Goal: Obtain resource: Obtain resource

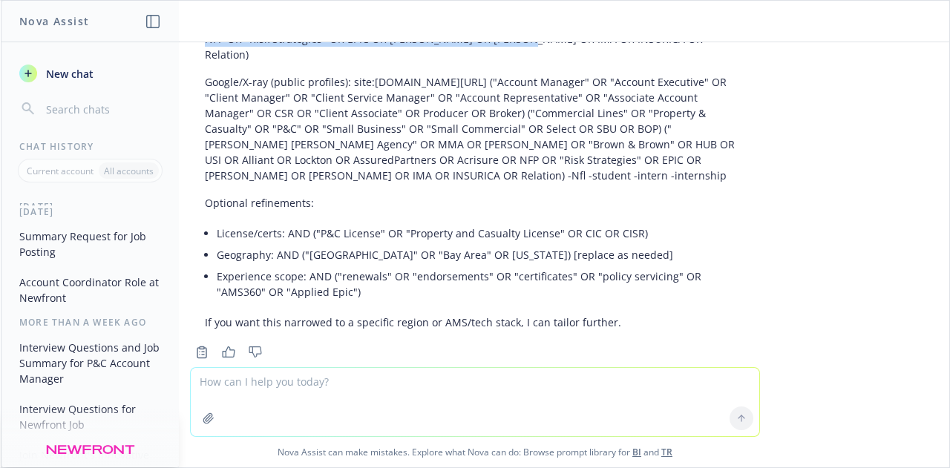
scroll to position [7300, 0]
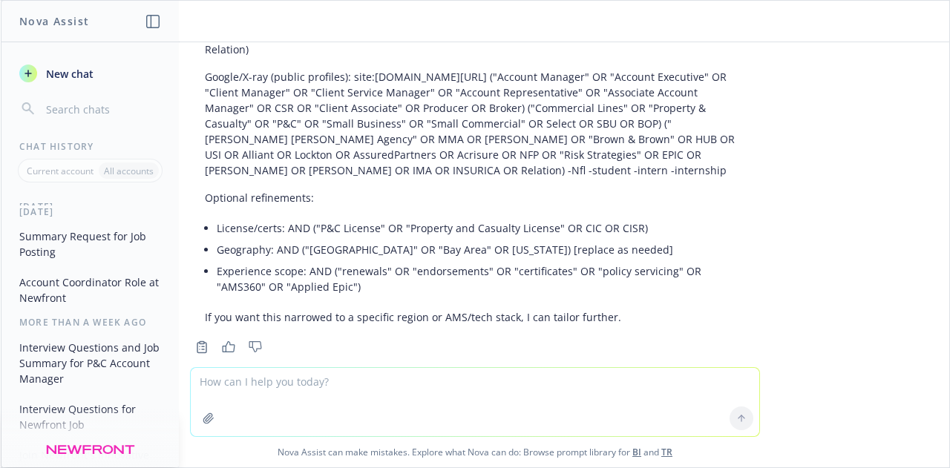
click at [273, 392] on textarea at bounding box center [475, 402] width 568 height 68
type textarea "create a boolean search string targeting agribusiness terms"
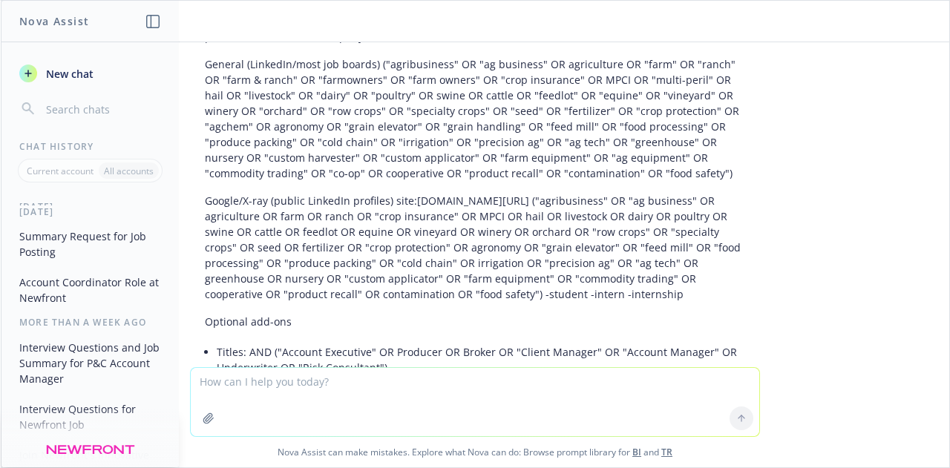
scroll to position [7615, 0]
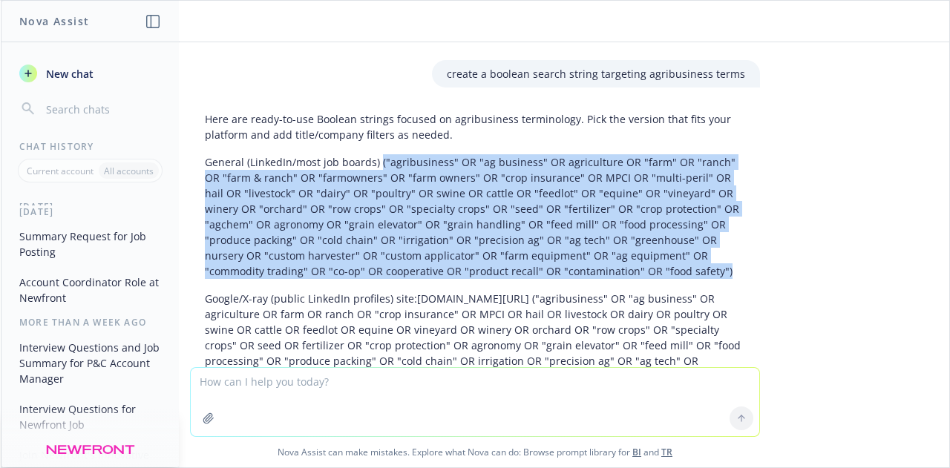
drag, startPoint x: 366, startPoint y: 123, endPoint x: 605, endPoint y: 231, distance: 262.0
click at [605, 231] on p "General (LinkedIn/most job boards) ("agribusiness" OR "ag business" OR agricult…" at bounding box center [475, 216] width 540 height 125
copy p "("agribusiness" OR "ag business" OR agriculture OR "farm" OR "ranch" OR "farm &…"
